Goal: Entertainment & Leisure: Consume media (video, audio)

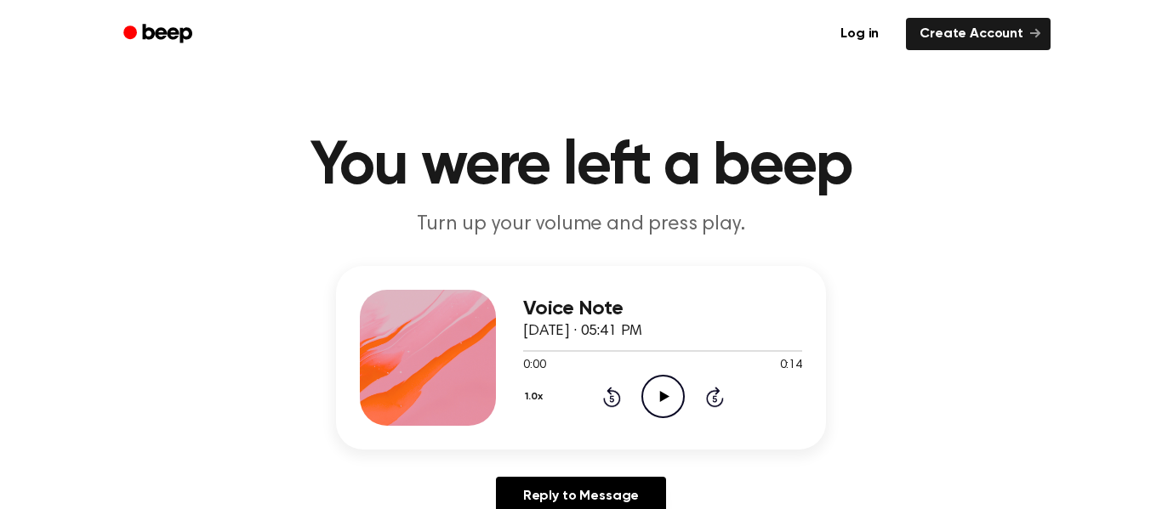
click at [646, 397] on icon "Play Audio" at bounding box center [662, 396] width 43 height 43
click at [610, 390] on icon at bounding box center [612, 397] width 18 height 20
click at [655, 396] on icon "Pause Audio" at bounding box center [662, 396] width 43 height 43
click at [655, 396] on icon "Play Audio" at bounding box center [662, 396] width 43 height 43
click at [618, 396] on icon at bounding box center [612, 397] width 18 height 20
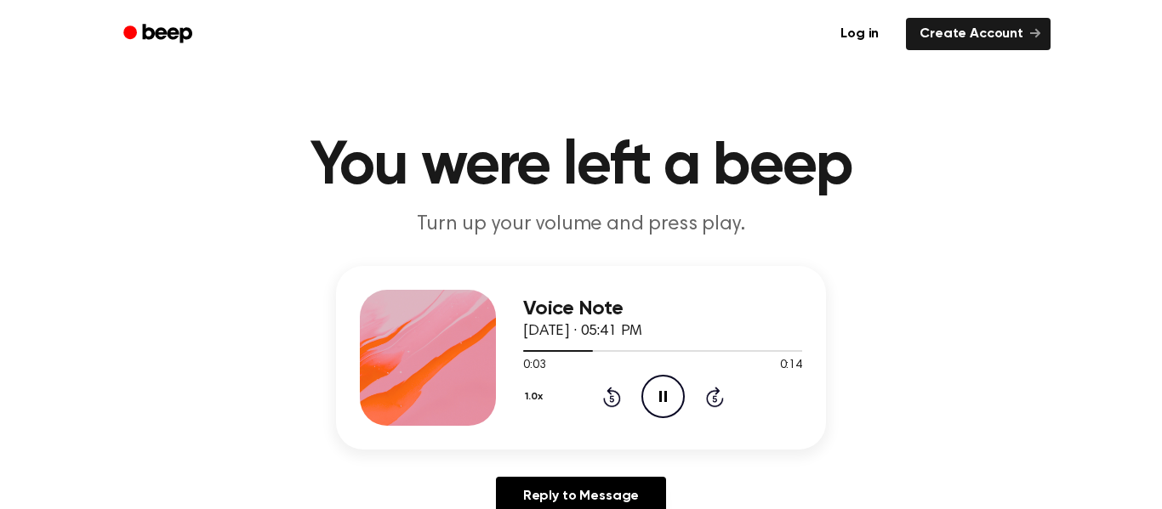
click at [661, 391] on icon at bounding box center [663, 396] width 8 height 11
click at [661, 391] on icon "Play Audio" at bounding box center [662, 396] width 43 height 43
click at [608, 403] on icon "Rewind 5 seconds" at bounding box center [611, 397] width 19 height 22
click at [661, 379] on icon "Pause Audio" at bounding box center [662, 396] width 43 height 43
click at [612, 399] on icon at bounding box center [611, 399] width 4 height 7
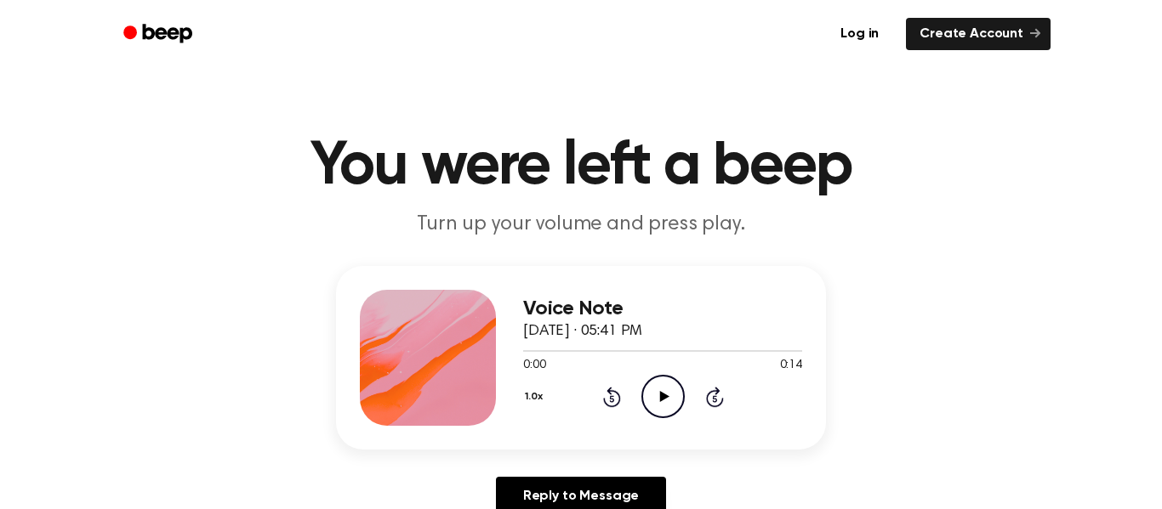
click at [679, 389] on icon "Play Audio" at bounding box center [662, 396] width 43 height 43
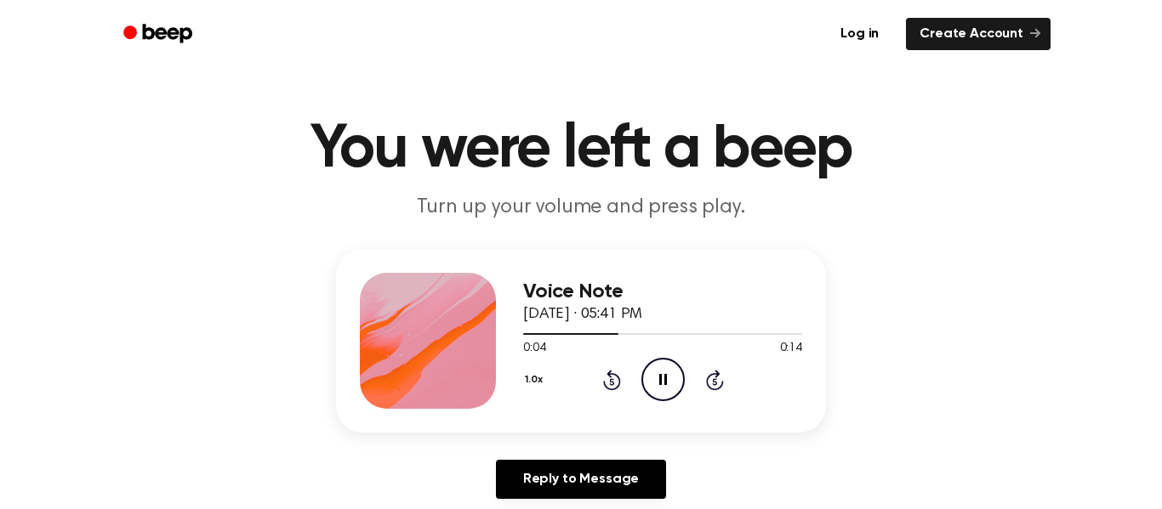
scroll to position [43, 0]
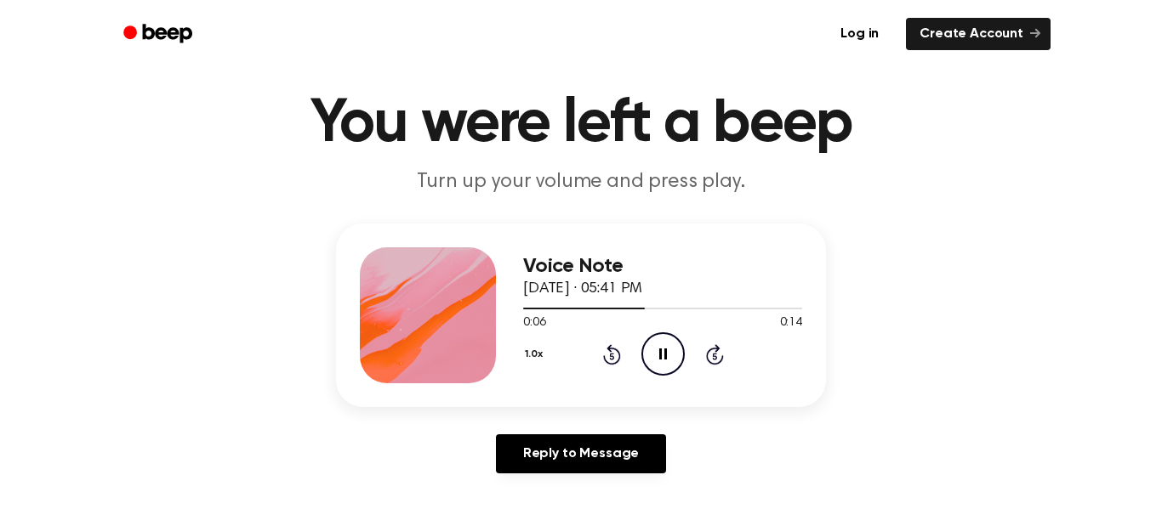
click at [657, 359] on icon "Pause Audio" at bounding box center [662, 354] width 43 height 43
click at [619, 361] on icon "Rewind 5 seconds" at bounding box center [611, 355] width 19 height 22
click at [673, 347] on icon "Play Audio" at bounding box center [662, 354] width 43 height 43
click at [661, 349] on icon "Pause Audio" at bounding box center [662, 354] width 43 height 43
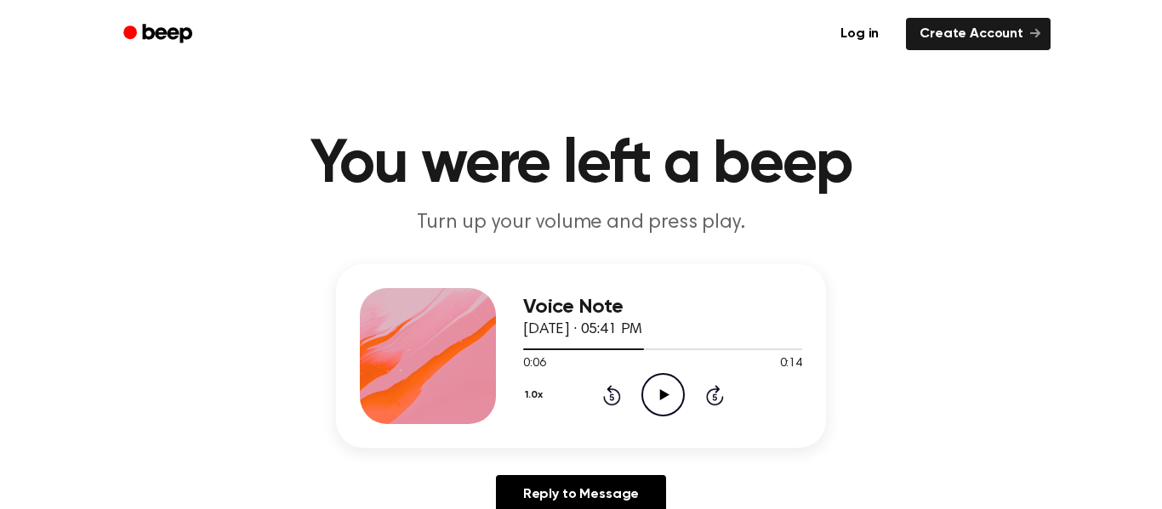
scroll to position [0, 0]
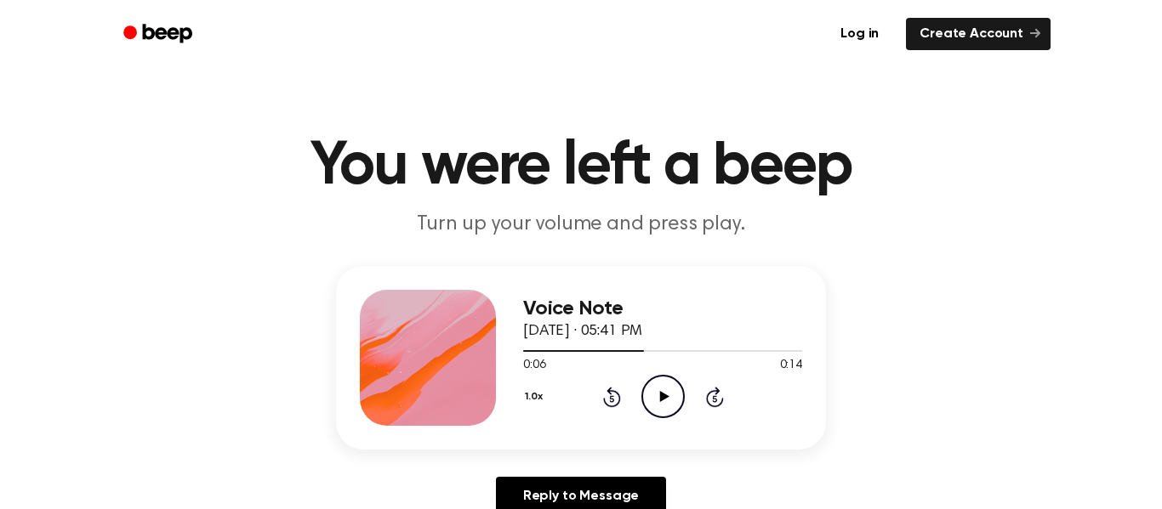
click at [612, 399] on icon at bounding box center [611, 399] width 4 height 7
click at [668, 396] on icon "Play Audio" at bounding box center [662, 396] width 43 height 43
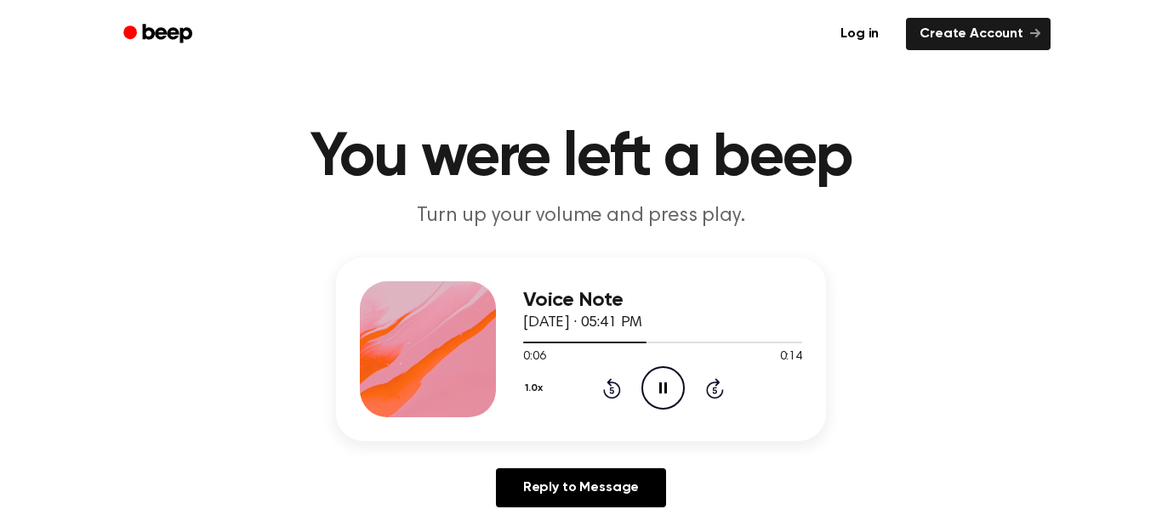
scroll to position [11, 0]
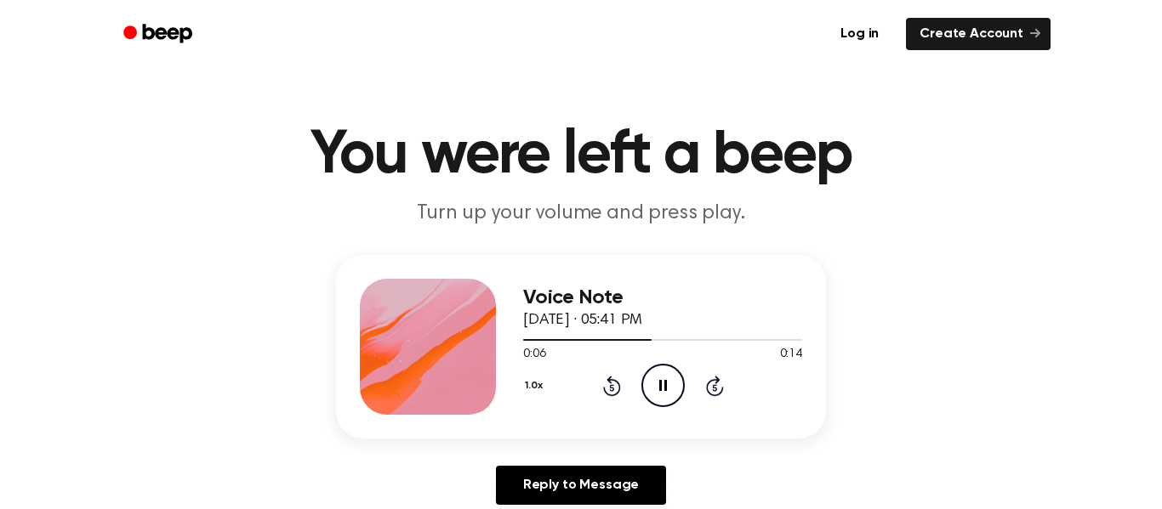
click at [657, 384] on icon "Pause Audio" at bounding box center [662, 385] width 43 height 43
click at [612, 388] on icon at bounding box center [611, 387] width 4 height 7
click at [660, 384] on icon at bounding box center [663, 385] width 9 height 11
click at [673, 372] on icon "Pause Audio" at bounding box center [662, 385] width 43 height 43
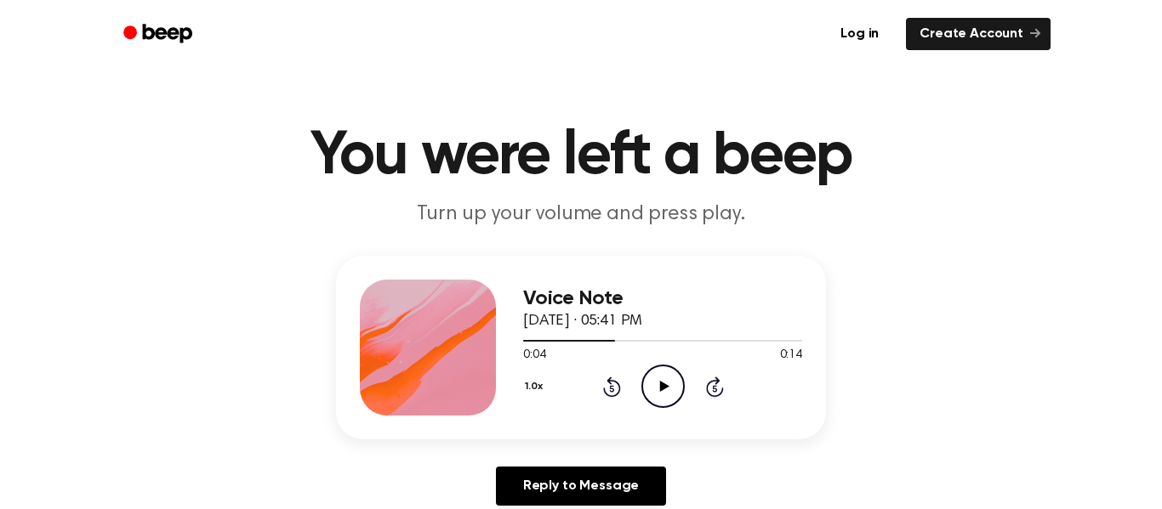
click at [661, 395] on icon "Play Audio" at bounding box center [662, 386] width 43 height 43
click at [665, 385] on icon at bounding box center [663, 386] width 8 height 11
click at [603, 385] on icon "Rewind 5 seconds" at bounding box center [611, 387] width 19 height 22
click at [673, 396] on icon "Play Audio" at bounding box center [662, 386] width 43 height 43
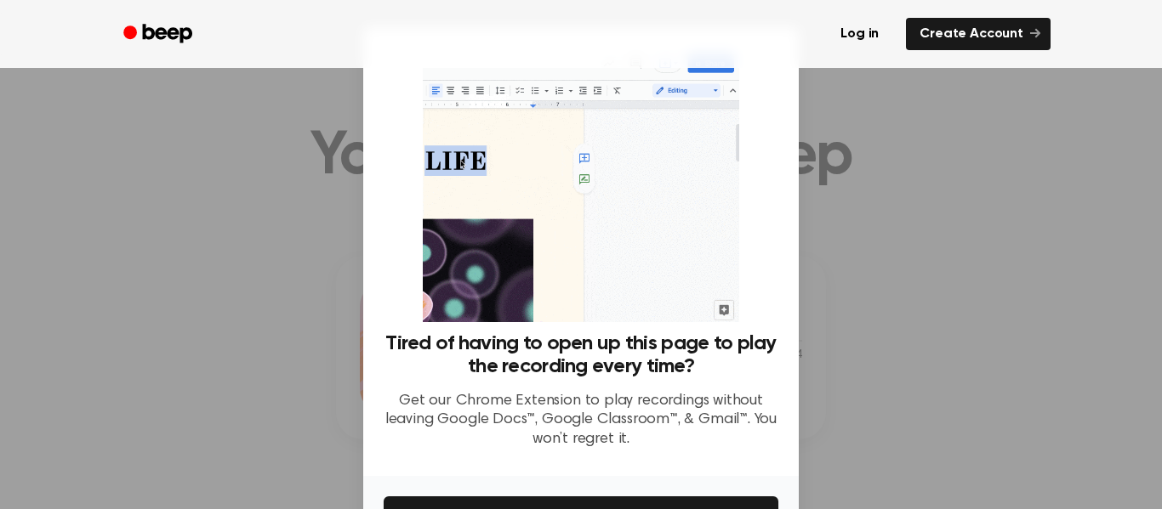
scroll to position [110, 0]
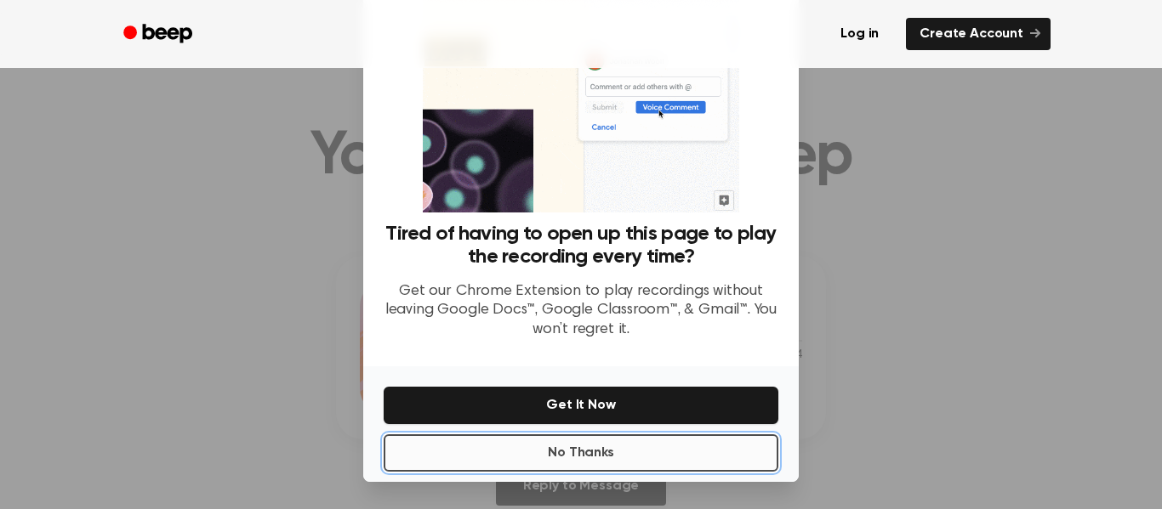
click at [633, 457] on button "No Thanks" at bounding box center [581, 453] width 395 height 37
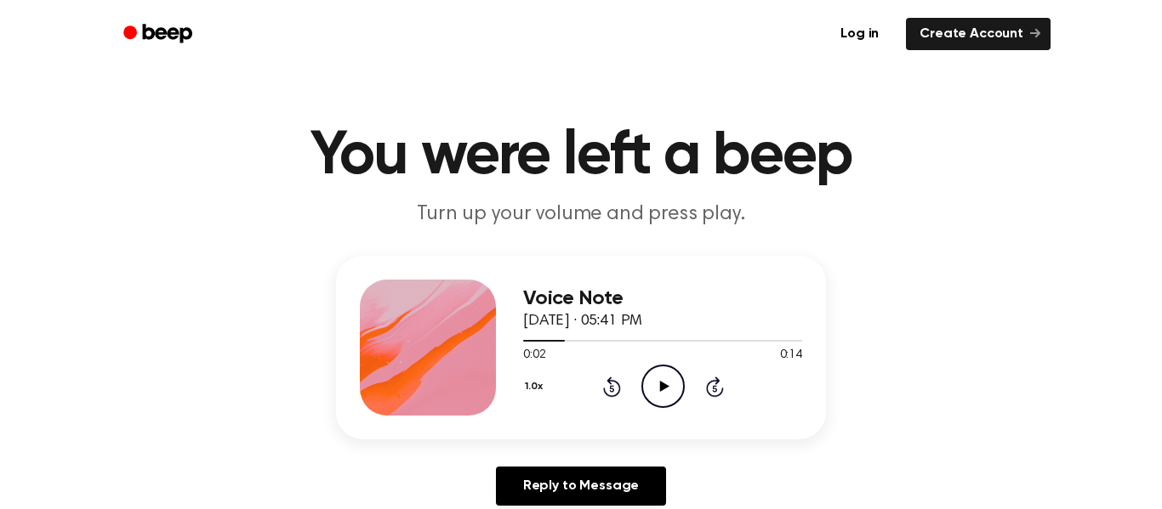
click at [669, 398] on icon "Play Audio" at bounding box center [662, 386] width 43 height 43
click at [660, 385] on icon at bounding box center [663, 386] width 8 height 11
click at [660, 398] on icon "Play Audio" at bounding box center [662, 386] width 43 height 43
click at [674, 380] on icon "Pause Audio" at bounding box center [662, 386] width 43 height 43
click at [673, 401] on icon "Play Audio" at bounding box center [662, 386] width 43 height 43
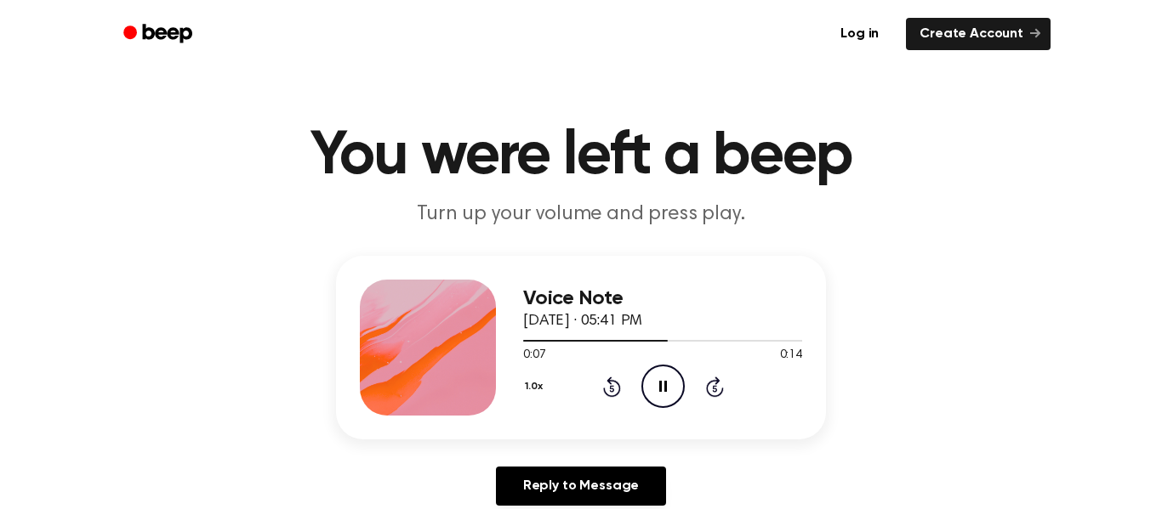
click at [657, 396] on icon "Pause Audio" at bounding box center [662, 386] width 43 height 43
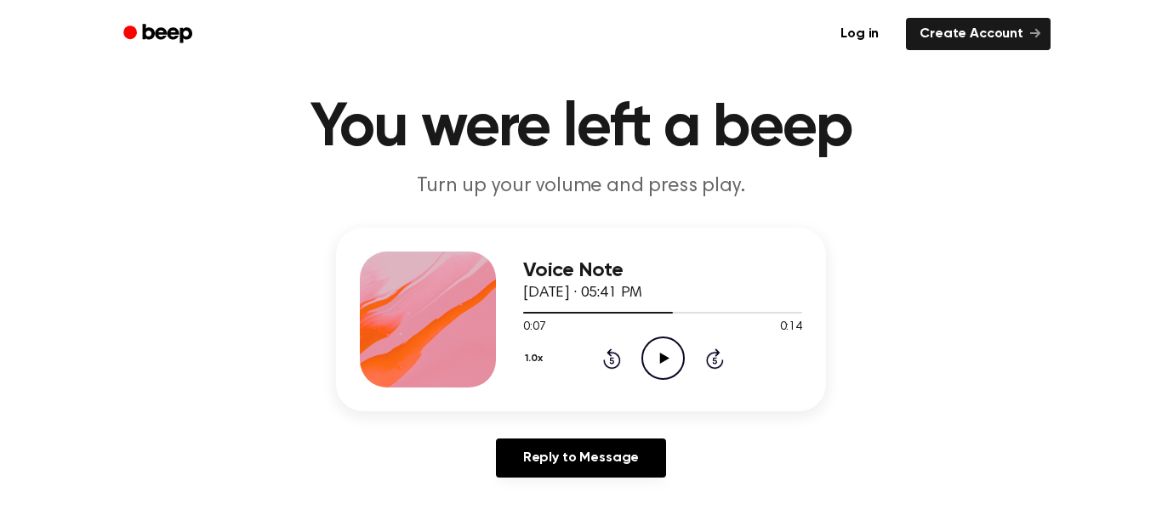
scroll to position [64, 0]
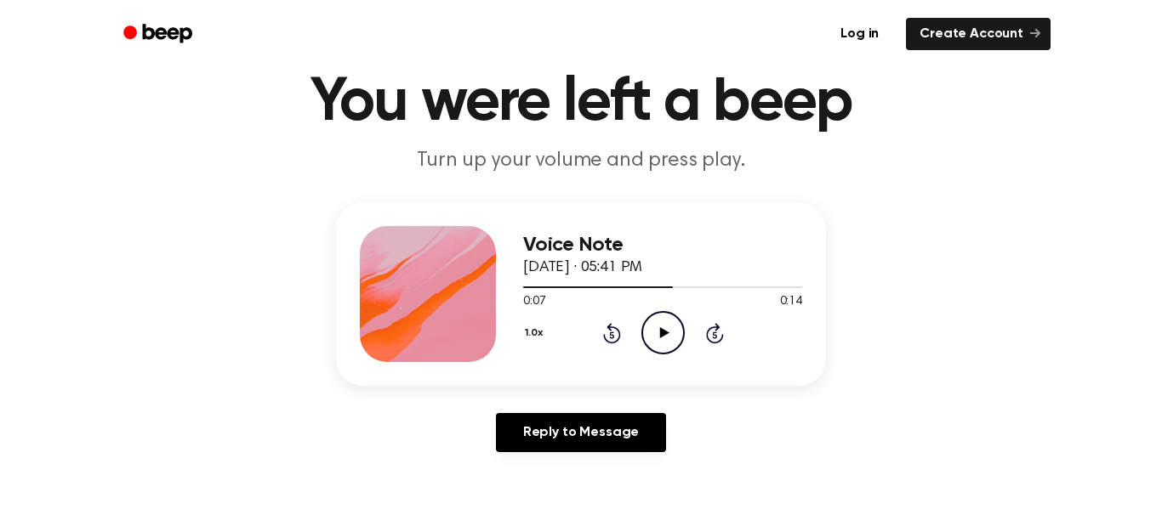
click at [612, 335] on icon at bounding box center [611, 335] width 4 height 7
click at [655, 326] on icon "Play Audio" at bounding box center [662, 332] width 43 height 43
click at [663, 333] on icon "Pause Audio" at bounding box center [662, 332] width 43 height 43
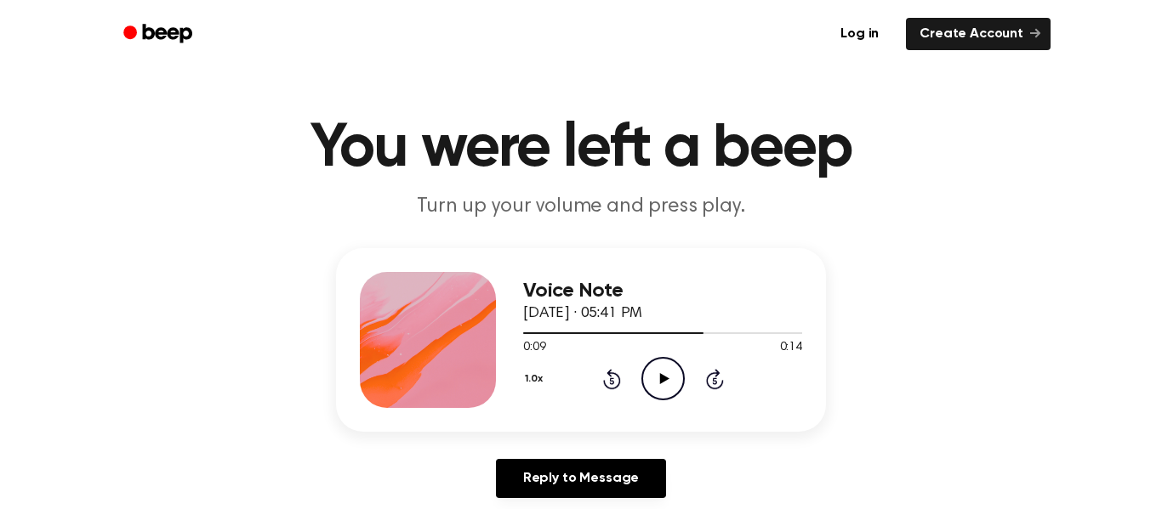
scroll to position [0, 0]
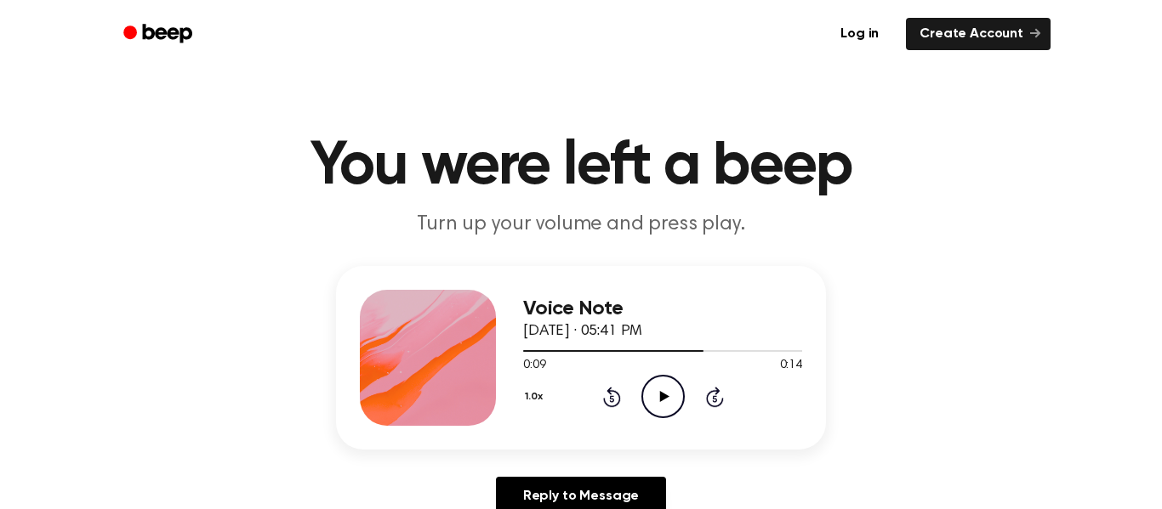
click at [661, 395] on icon at bounding box center [663, 396] width 9 height 11
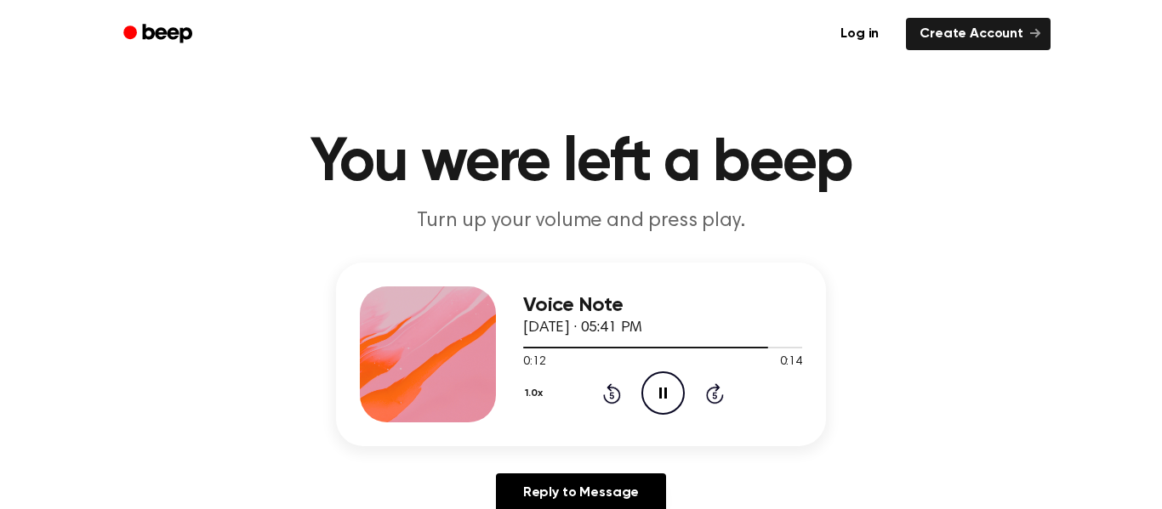
click at [614, 401] on icon at bounding box center [612, 394] width 18 height 20
click at [613, 404] on icon at bounding box center [612, 394] width 18 height 20
click at [612, 383] on icon "Rewind 5 seconds" at bounding box center [611, 394] width 19 height 22
click at [674, 391] on icon "Pause Audio" at bounding box center [662, 393] width 43 height 43
click at [647, 392] on icon "Play Audio" at bounding box center [662, 393] width 43 height 43
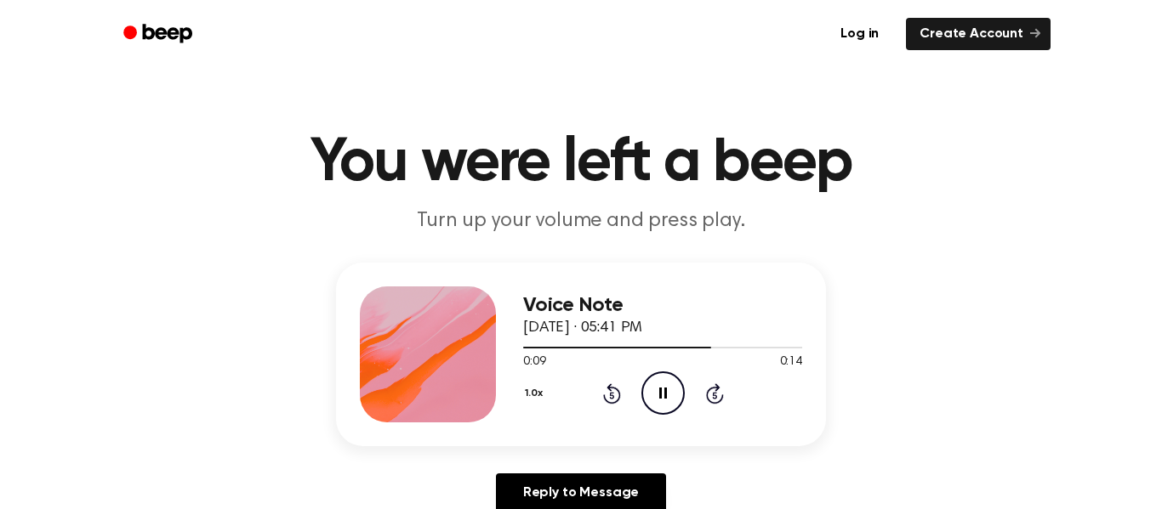
click at [661, 394] on icon at bounding box center [663, 393] width 8 height 11
click at [658, 405] on icon "Play Audio" at bounding box center [662, 393] width 43 height 43
click at [665, 392] on icon at bounding box center [663, 393] width 8 height 11
click at [646, 396] on icon "Play Audio" at bounding box center [662, 393] width 43 height 43
click at [646, 396] on icon "Pause Audio" at bounding box center [662, 393] width 43 height 43
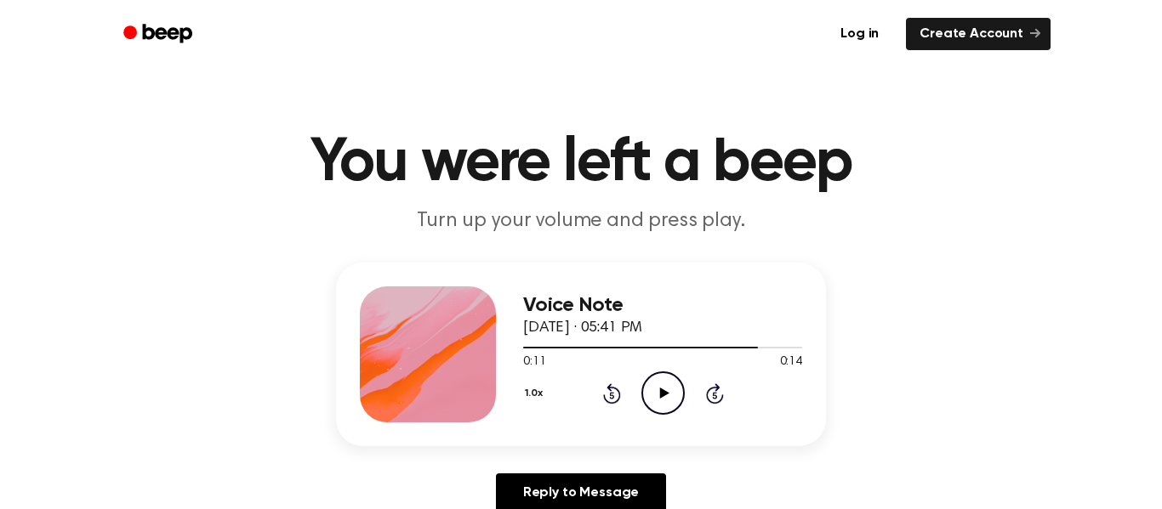
click at [613, 395] on icon "Rewind 5 seconds" at bounding box center [611, 394] width 19 height 22
click at [646, 385] on icon "Play Audio" at bounding box center [662, 393] width 43 height 43
click at [646, 385] on icon "Pause Audio" at bounding box center [662, 393] width 43 height 43
click at [646, 385] on icon "Play Audio" at bounding box center [662, 393] width 43 height 43
click at [602, 396] on icon "Rewind 5 seconds" at bounding box center [611, 394] width 19 height 22
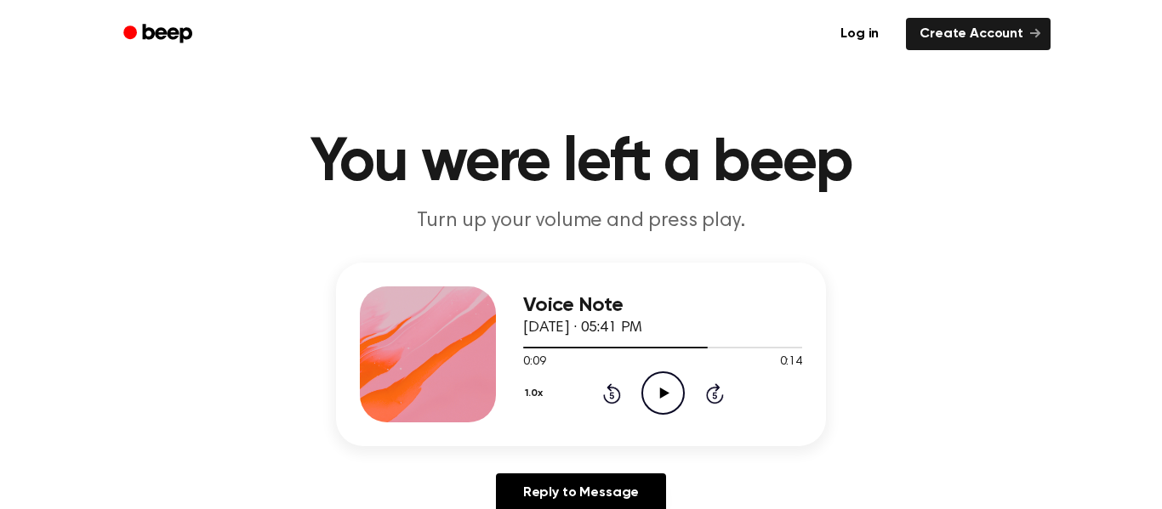
click at [663, 399] on icon "Play Audio" at bounding box center [662, 393] width 43 height 43
